Goal: Navigation & Orientation: Find specific page/section

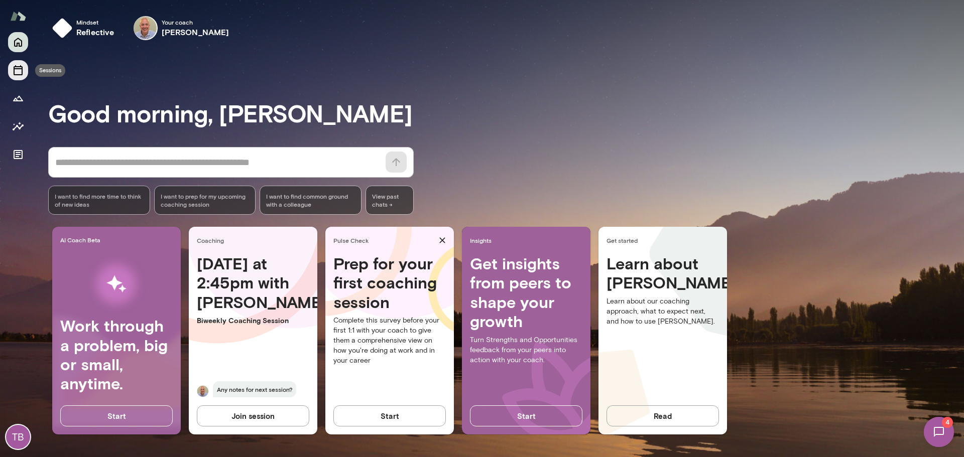
click at [21, 78] on button "Sessions" at bounding box center [18, 70] width 20 height 20
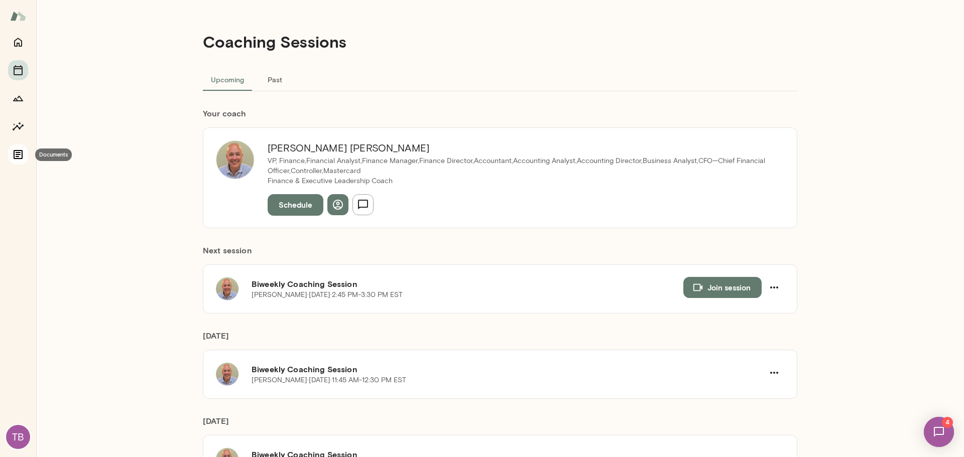
click at [23, 150] on icon "Documents" at bounding box center [18, 155] width 12 height 12
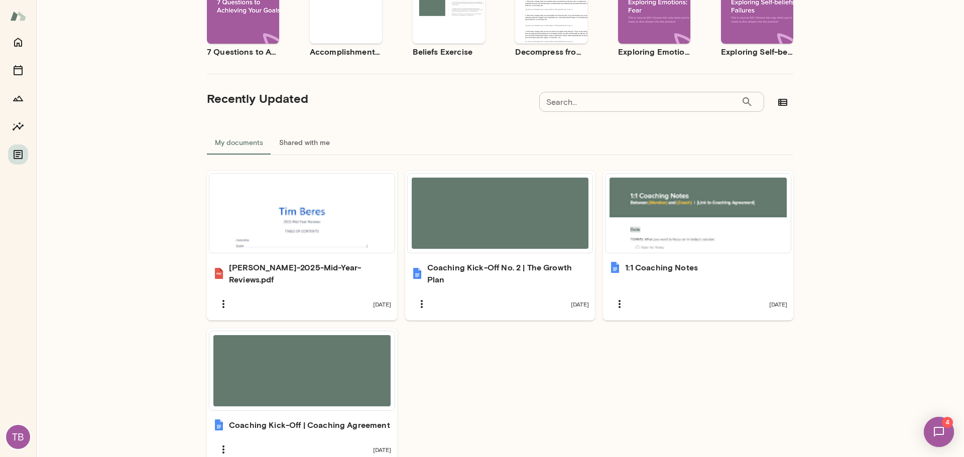
scroll to position [205, 0]
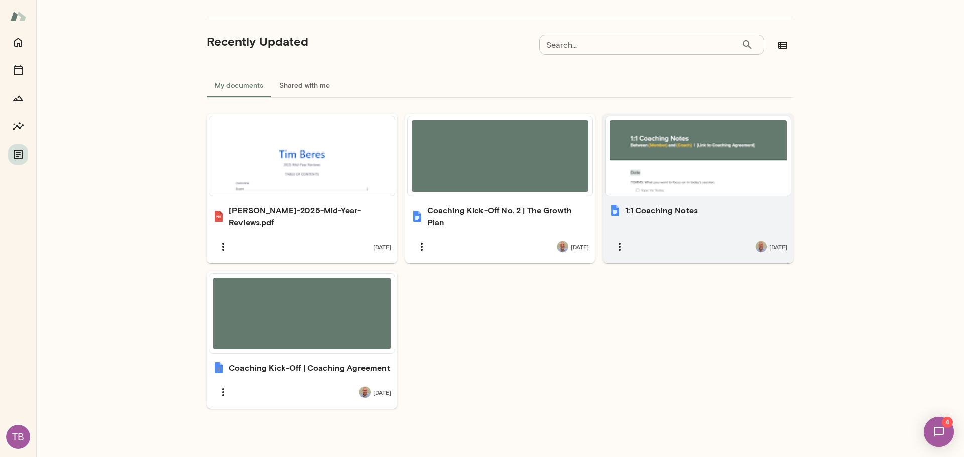
click at [680, 213] on h6 "1:1 Coaching Notes" at bounding box center [661, 210] width 73 height 12
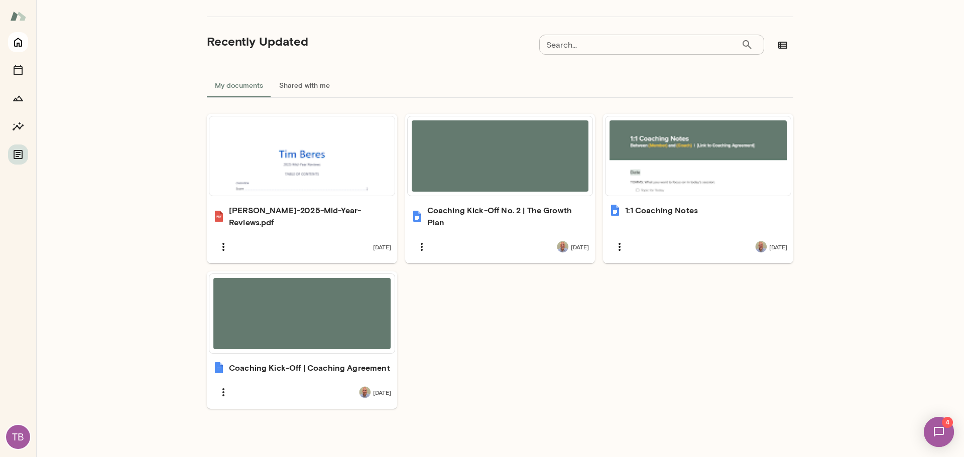
click at [22, 43] on icon "Home" at bounding box center [18, 42] width 8 height 9
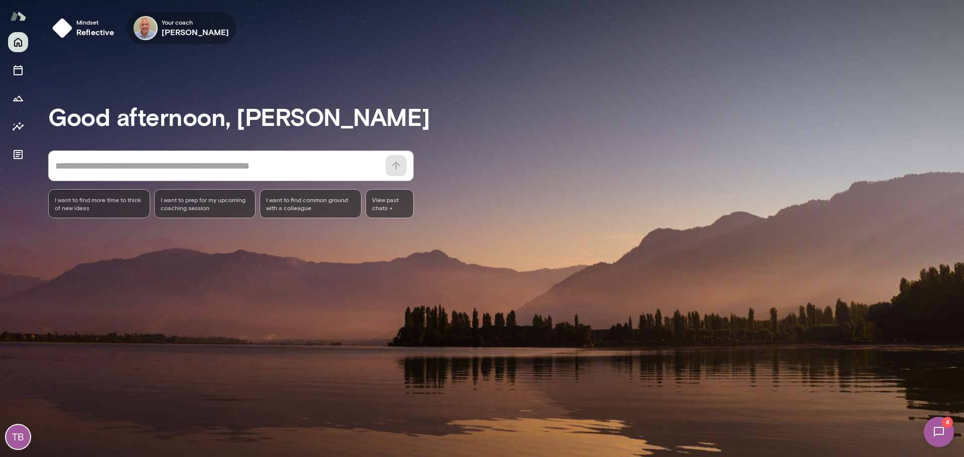
click at [177, 25] on span "Your coach" at bounding box center [196, 22] width 68 height 8
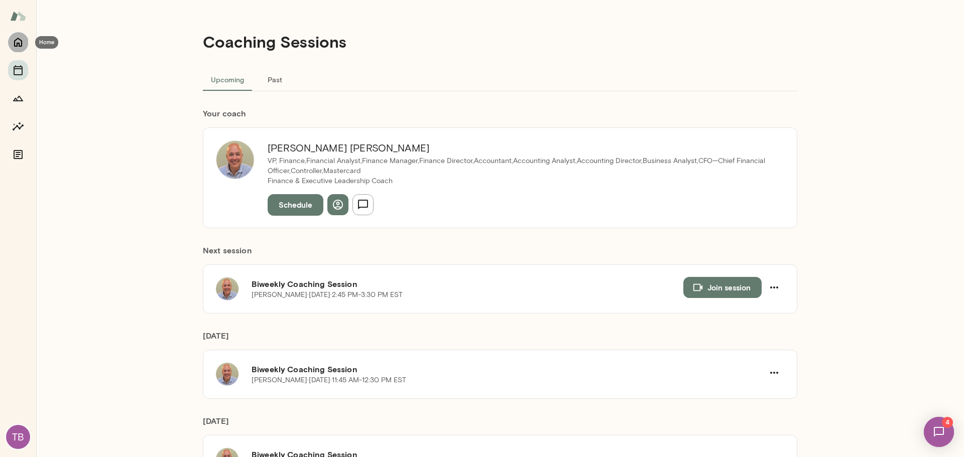
click at [22, 43] on icon "Home" at bounding box center [18, 42] width 8 height 9
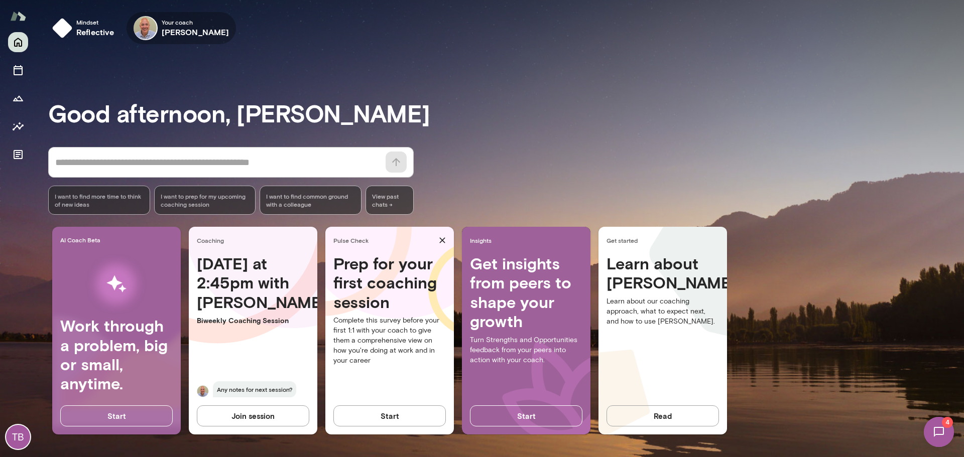
click at [0, 0] on icon "button" at bounding box center [0, 0] width 0 height 0
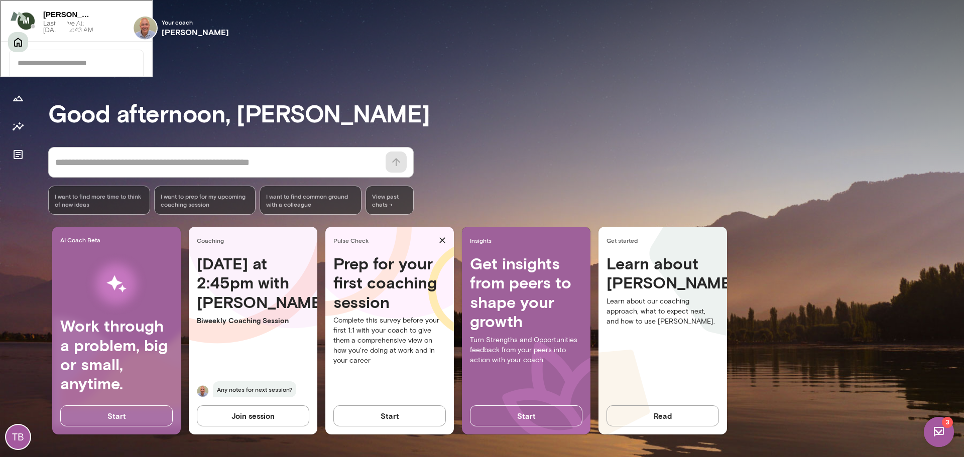
scroll to position [1890, 0]
click at [65, 75] on div at bounding box center [76, 62] width 134 height 26
